Goal: Connect with others: Connect with others

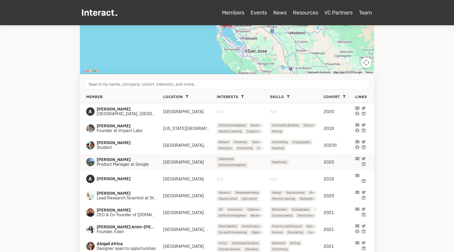
scroll to position [113, 0]
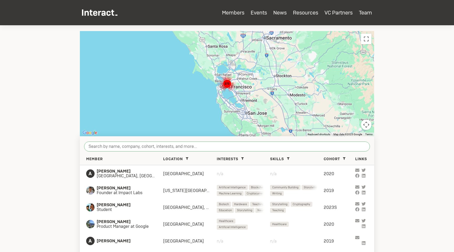
click at [130, 147] on input "search" at bounding box center [227, 146] width 286 height 10
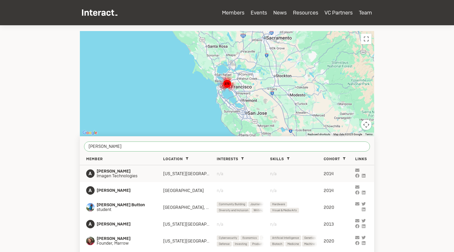
type input "[PERSON_NAME]"
click at [136, 174] on span "Imagen Technologies" at bounding box center [125, 176] width 56 height 5
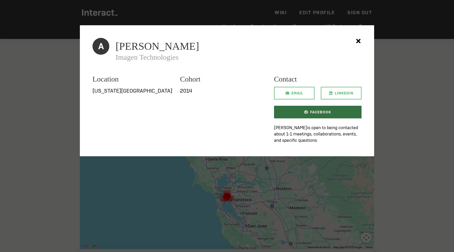
click at [321, 117] on span "Facebook" at bounding box center [320, 112] width 21 height 13
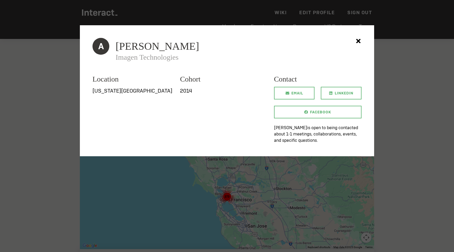
click at [359, 39] on icon at bounding box center [358, 41] width 11 height 11
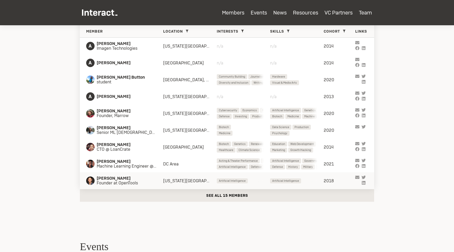
scroll to position [241, 0]
click at [364, 75] on icon at bounding box center [364, 75] width 4 height 3
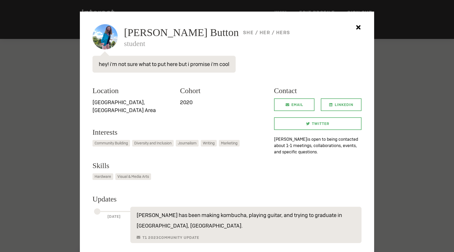
scroll to position [41, 0]
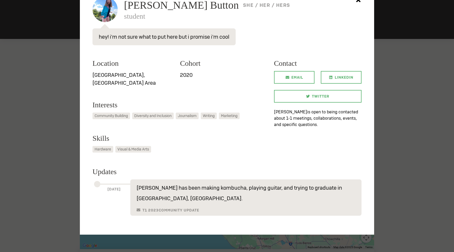
click at [396, 138] on div at bounding box center [227, 126] width 454 height 252
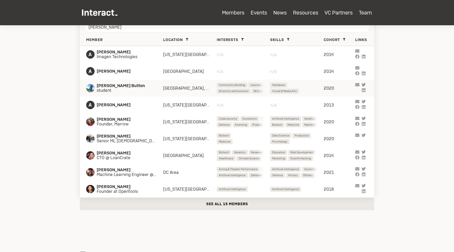
scroll to position [306, 0]
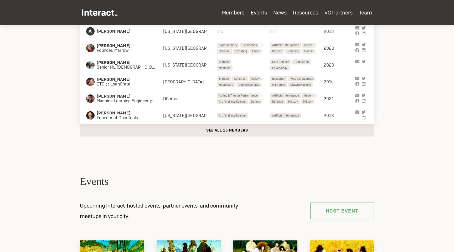
click at [215, 128] on button "See all 15 members" at bounding box center [227, 130] width 295 height 13
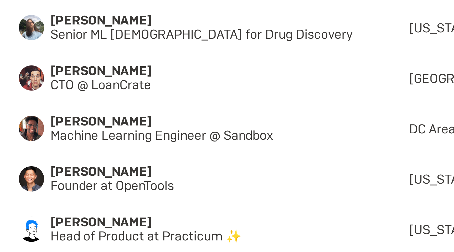
scroll to position [0, 0]
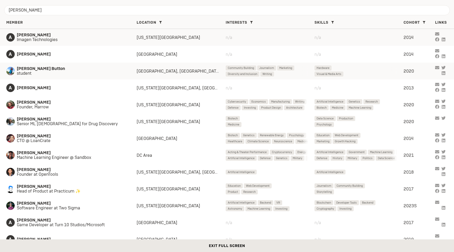
click at [444, 40] on icon at bounding box center [444, 40] width 4 height 4
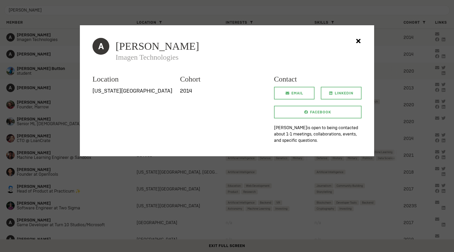
click at [171, 195] on div at bounding box center [227, 126] width 454 height 252
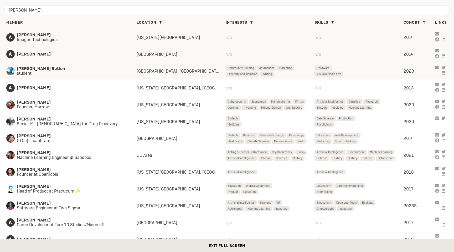
scroll to position [0, 0]
click at [445, 83] on icon at bounding box center [444, 84] width 4 height 3
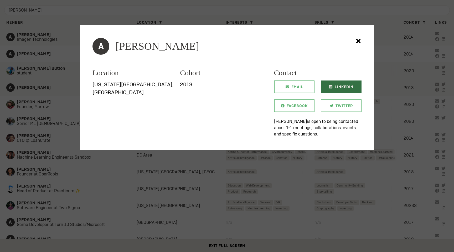
click at [336, 88] on span "LinkedIn" at bounding box center [344, 86] width 19 height 13
click at [401, 86] on div at bounding box center [227, 126] width 454 height 252
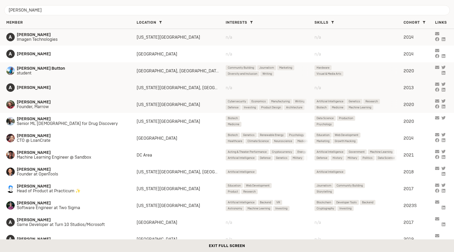
click at [444, 100] on icon at bounding box center [444, 100] width 4 height 3
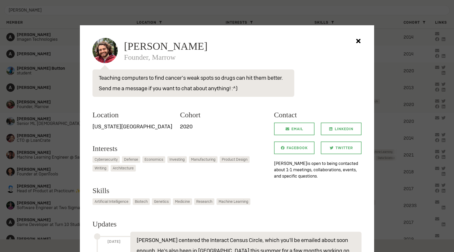
click at [292, 6] on div at bounding box center [227, 126] width 454 height 252
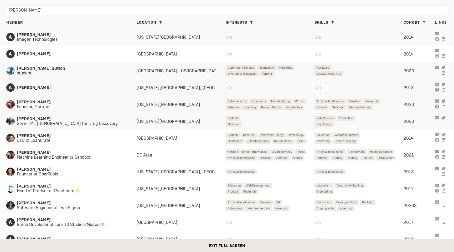
click at [82, 114] on div "[PERSON_NAME] Senior ML [DEMOGRAPHIC_DATA] for Drug Discovery [US_STATE][GEOGRA…" at bounding box center [227, 121] width 454 height 17
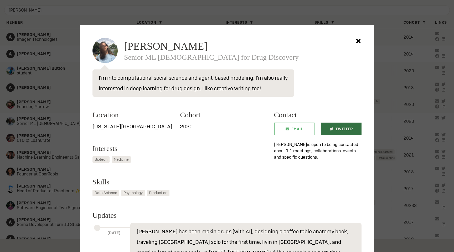
click at [344, 128] on span "Twitter" at bounding box center [344, 129] width 17 height 13
click at [414, 116] on div at bounding box center [227, 126] width 454 height 252
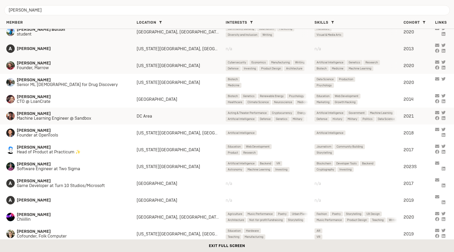
scroll to position [42, 0]
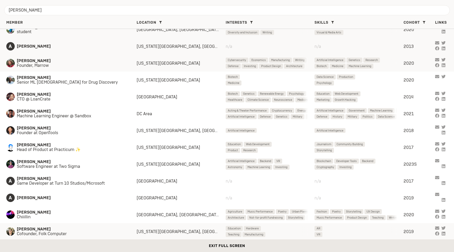
click at [445, 226] on icon at bounding box center [444, 228] width 4 height 4
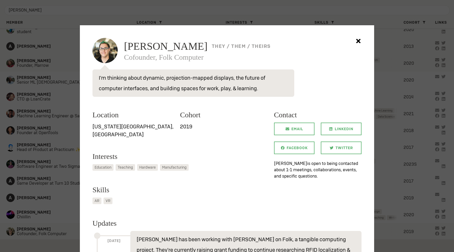
click at [443, 197] on div at bounding box center [227, 126] width 454 height 252
